Goal: Task Accomplishment & Management: Complete application form

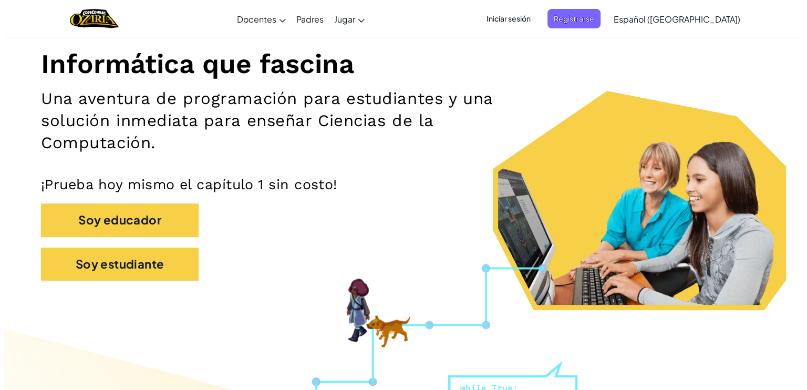
scroll to position [121, 0]
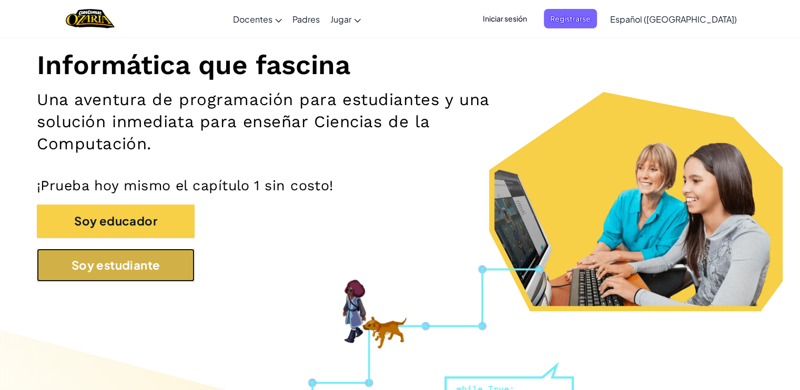
click at [86, 280] on button "Soy estudiante" at bounding box center [116, 265] width 158 height 33
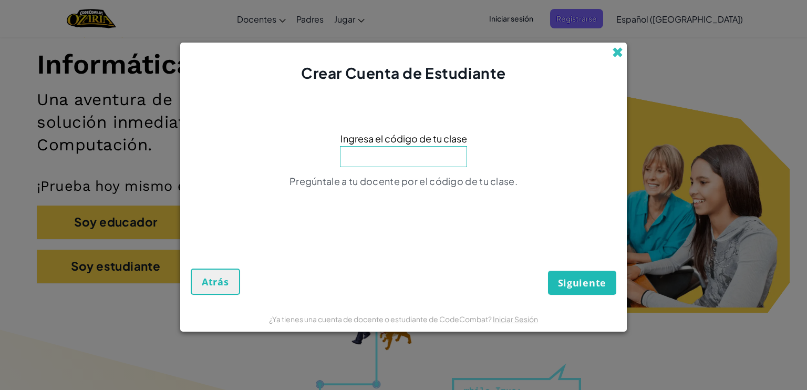
click at [618, 53] on span at bounding box center [617, 52] width 11 height 11
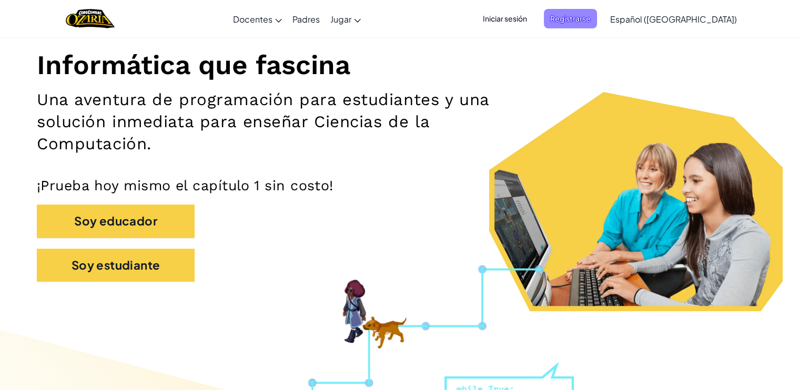
click at [597, 13] on span "Registrarse" at bounding box center [570, 18] width 53 height 19
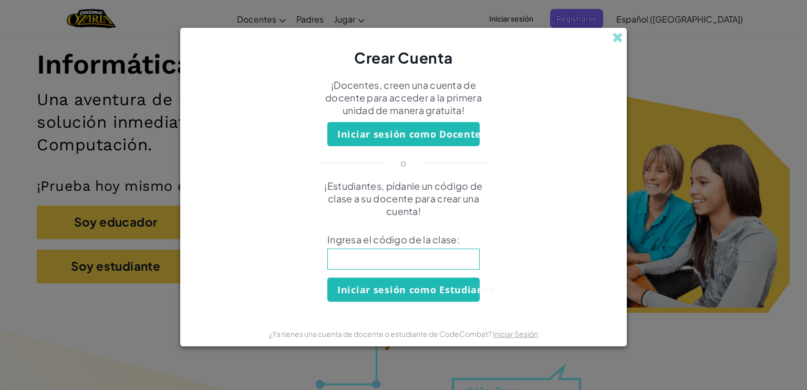
click at [455, 251] on input at bounding box center [404, 259] width 152 height 21
type input "BoatRightYes"
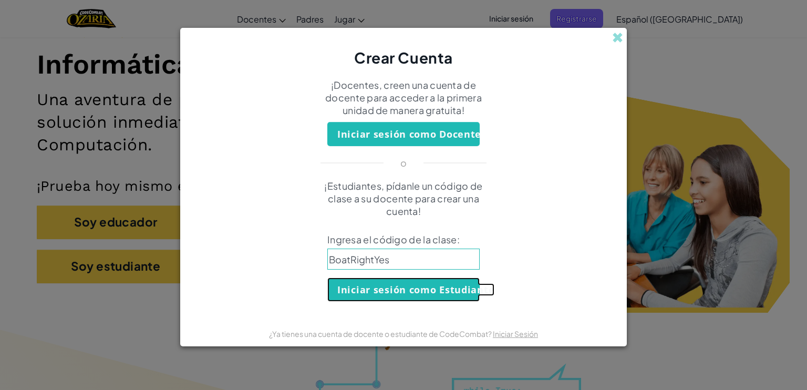
click at [374, 291] on button "Iniciar sesión como Estudiante" at bounding box center [404, 290] width 152 height 24
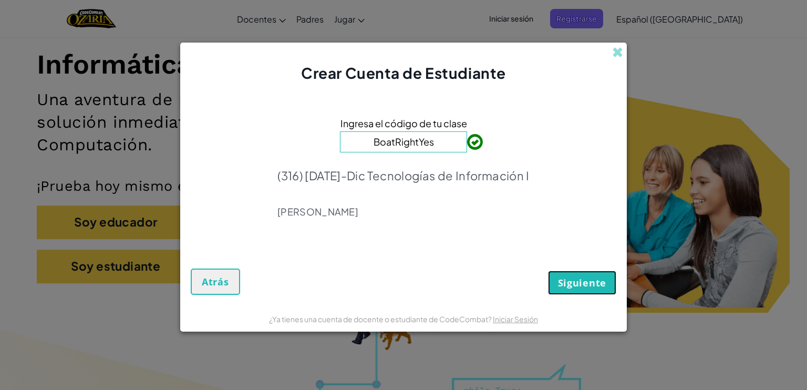
drag, startPoint x: 585, startPoint y: 281, endPoint x: 576, endPoint y: 283, distance: 9.1
click at [576, 283] on span "Siguiente" at bounding box center [582, 283] width 48 height 13
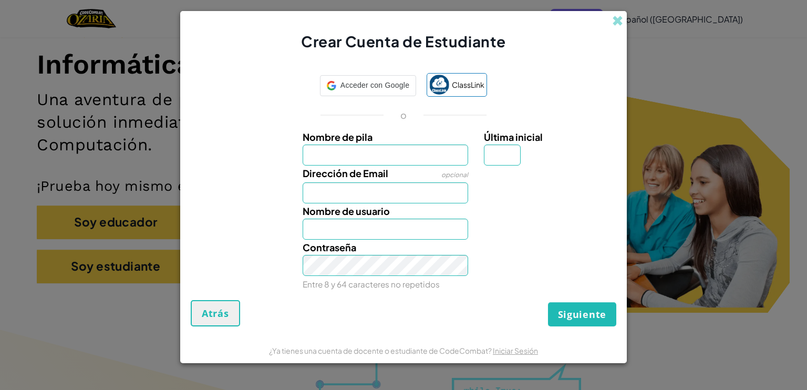
click at [576, 283] on div "Contraseña Entre 8 y 64 caracteres no repetidos" at bounding box center [404, 266] width 436 height 52
click at [349, 159] on input "Nombre de pila" at bounding box center [386, 155] width 166 height 21
type input "Diego"
type input "s"
type input "[EMAIL_ADDRESS][DOMAIN_NAME]"
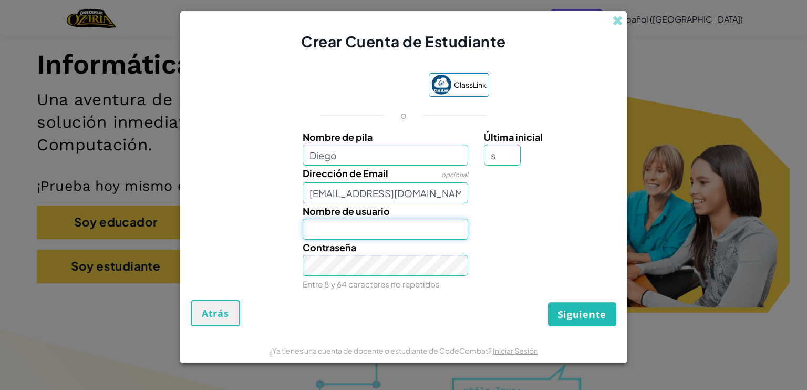
type input "DIEGOO201021"
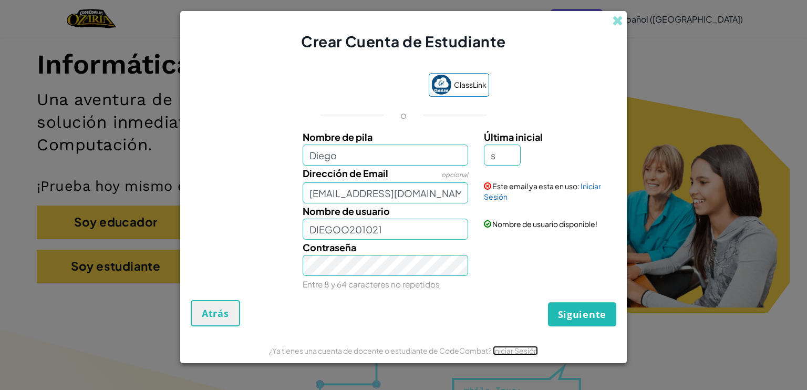
click at [533, 354] on link "Iniciar Sesión" at bounding box center [515, 350] width 45 height 9
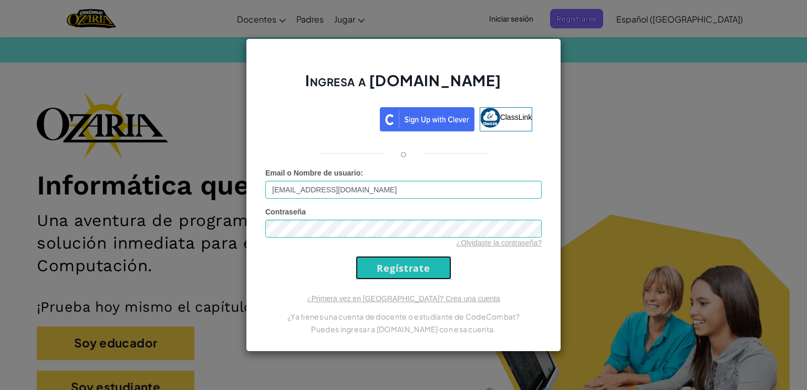
click at [416, 267] on input "Regístrate" at bounding box center [404, 268] width 96 height 24
